Goal: Transaction & Acquisition: Purchase product/service

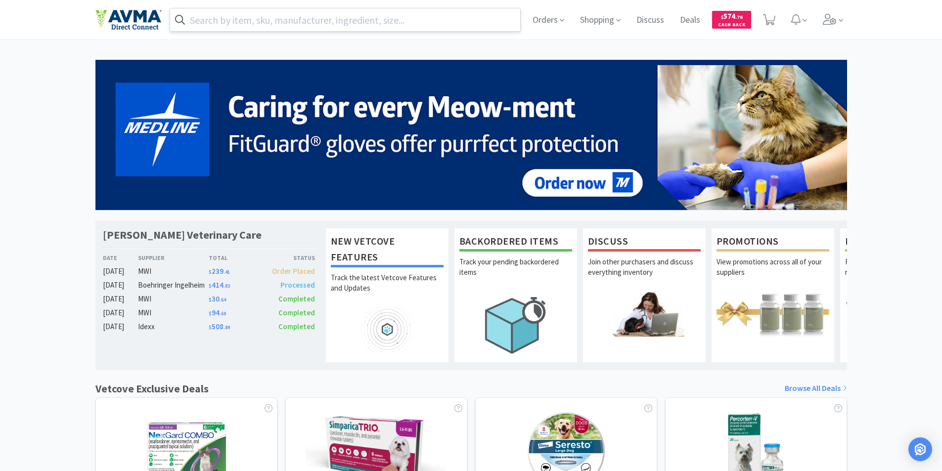
click at [251, 21] on input "text" at bounding box center [345, 19] width 351 height 23
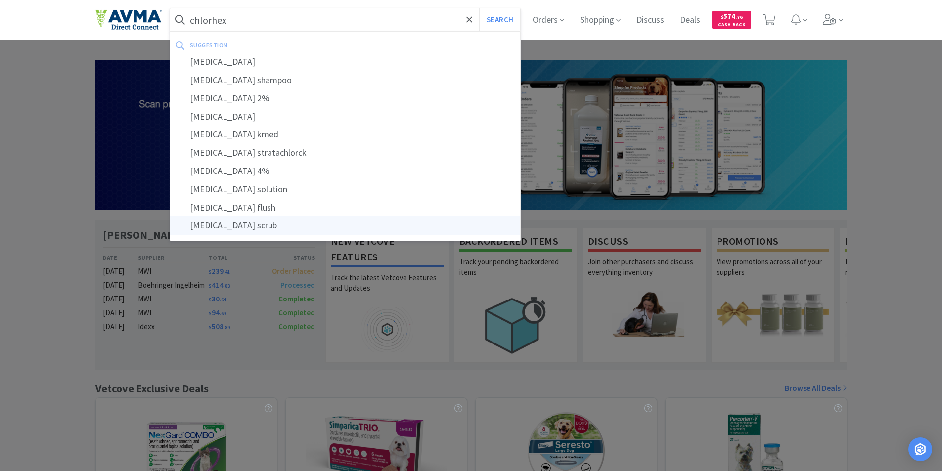
click at [228, 223] on div "[MEDICAL_DATA] scrub" at bounding box center [345, 226] width 351 height 18
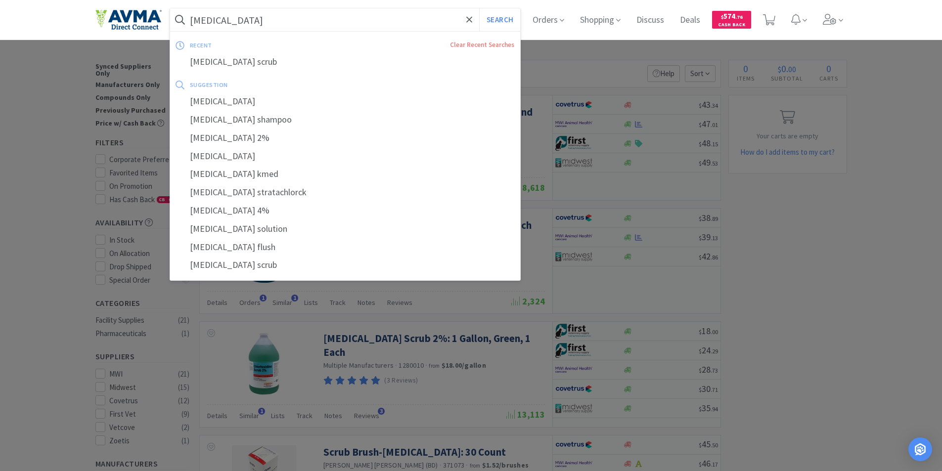
type input "[MEDICAL_DATA]"
click at [479, 8] on button "Search" at bounding box center [499, 19] width 41 height 23
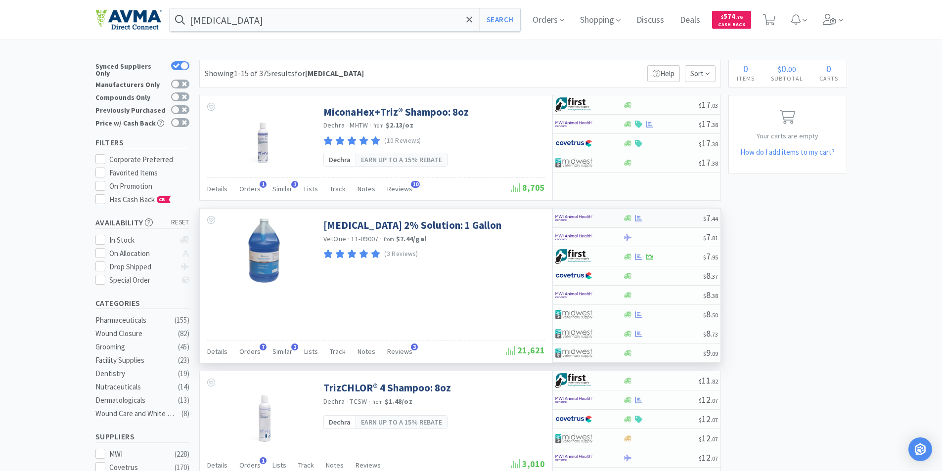
click at [566, 216] on img at bounding box center [573, 218] width 37 height 15
select select "1"
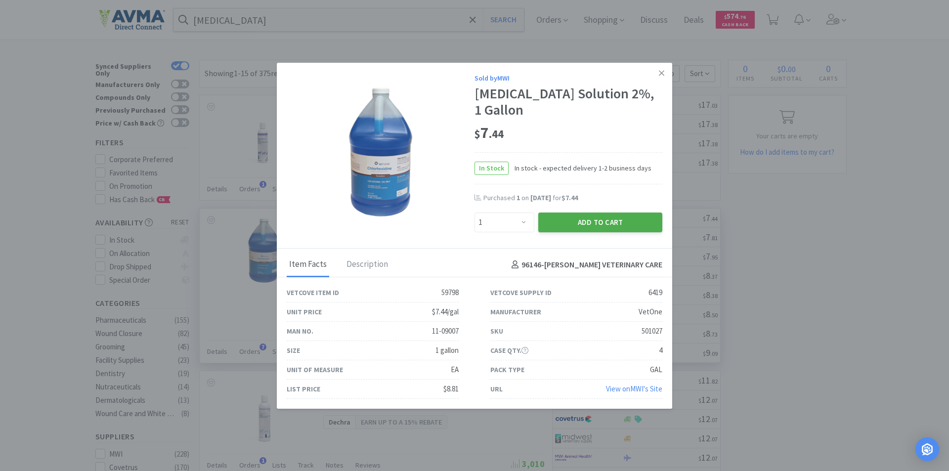
click at [570, 221] on button "Add to Cart" at bounding box center [600, 223] width 124 height 20
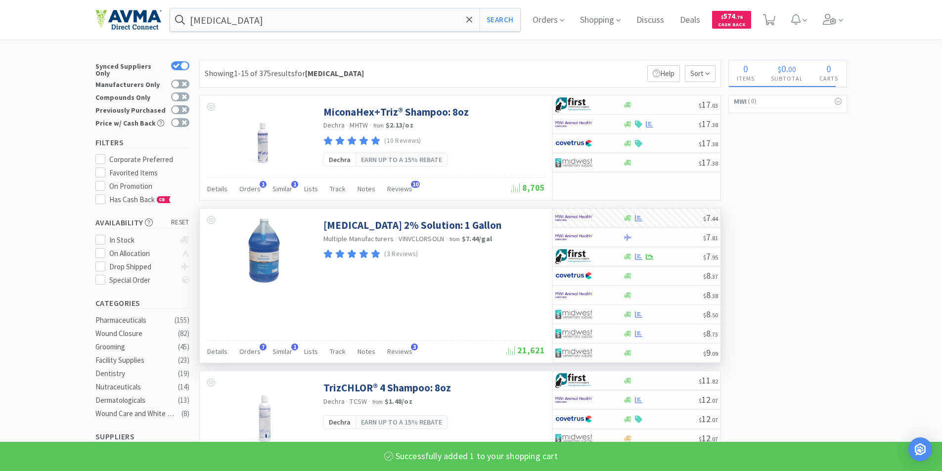
select select "1"
